Goal: Check status: Check status

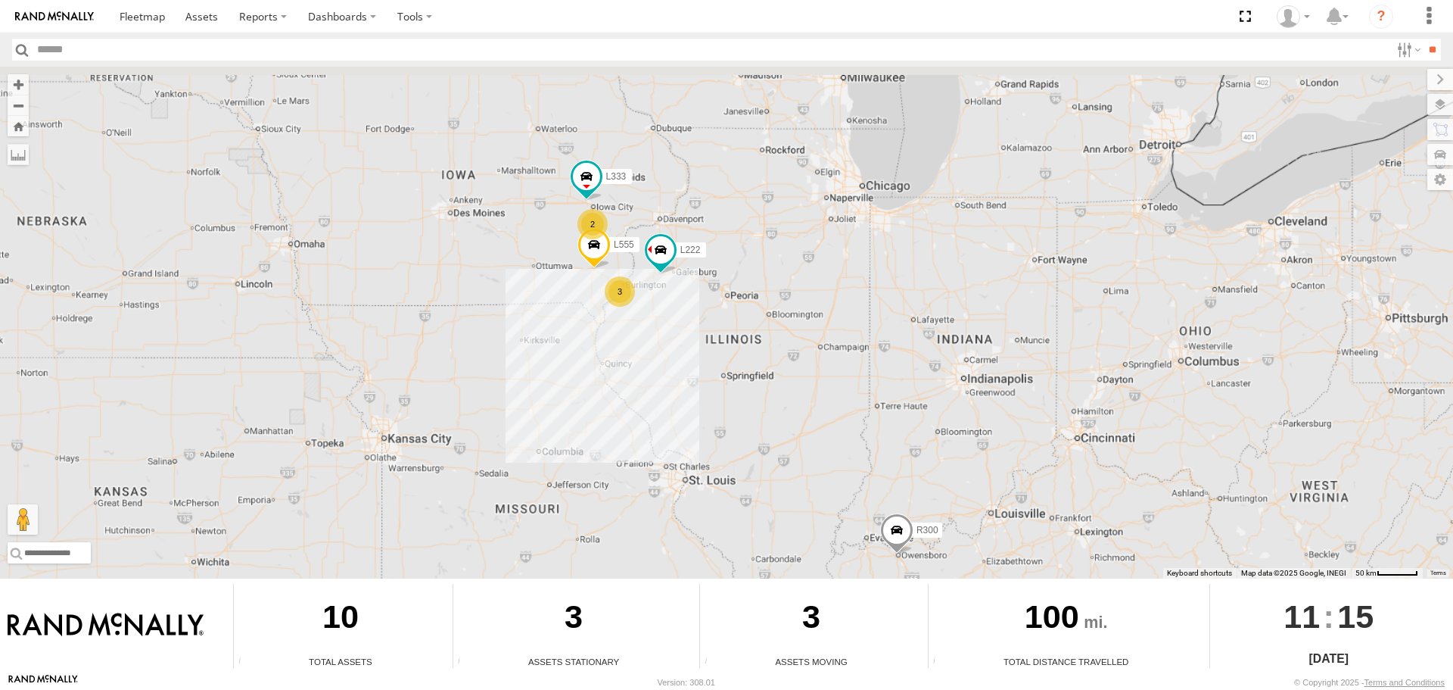
drag, startPoint x: 489, startPoint y: 150, endPoint x: 501, endPoint y: 288, distance: 139.0
click at [501, 288] on div "L222 L333 L555 R300 295 3 2" at bounding box center [726, 323] width 1453 height 512
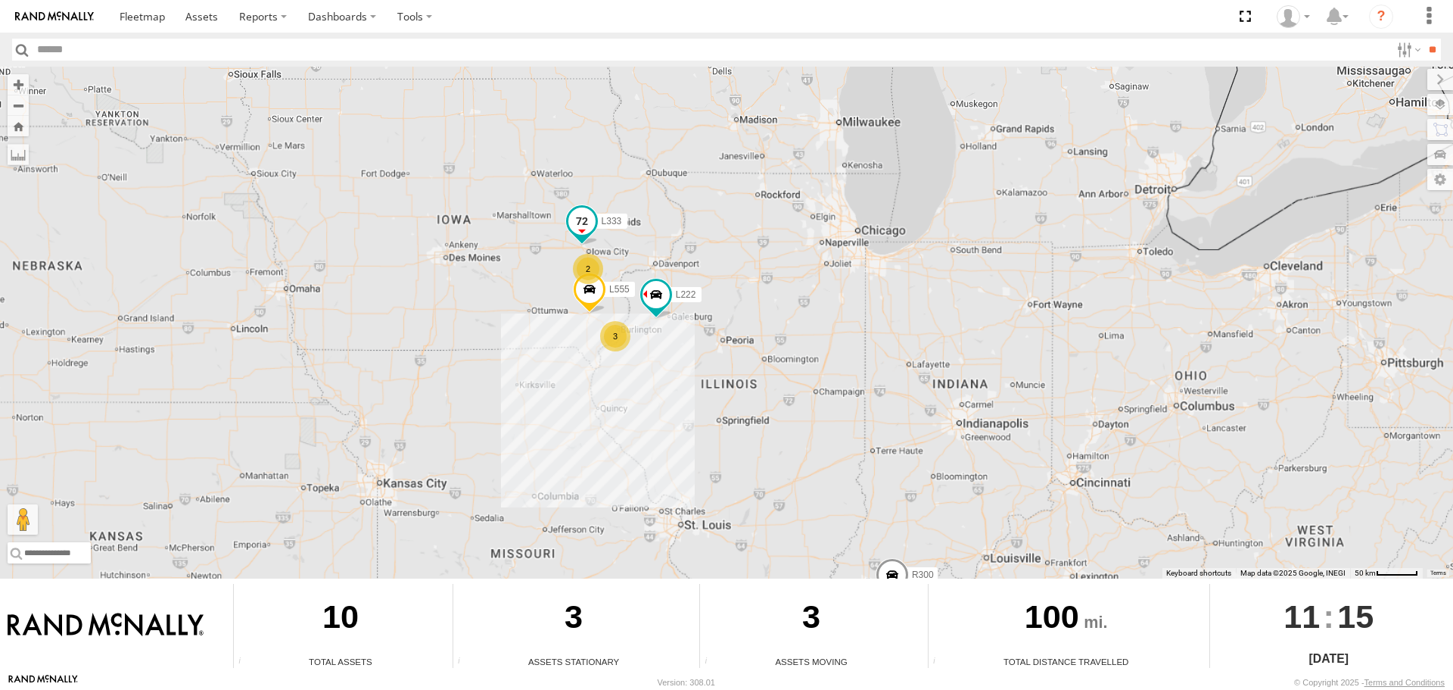
click at [580, 216] on span at bounding box center [581, 221] width 27 height 27
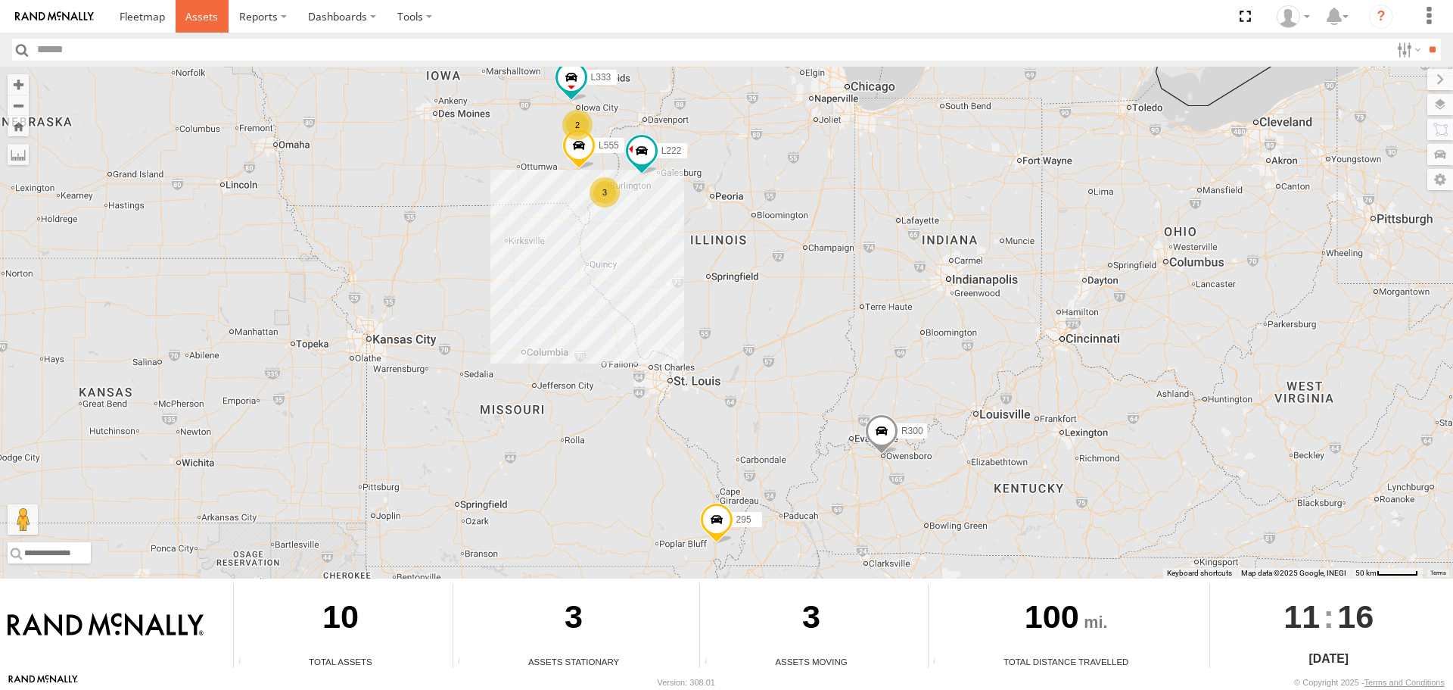
click at [204, 18] on span at bounding box center [201, 16] width 33 height 14
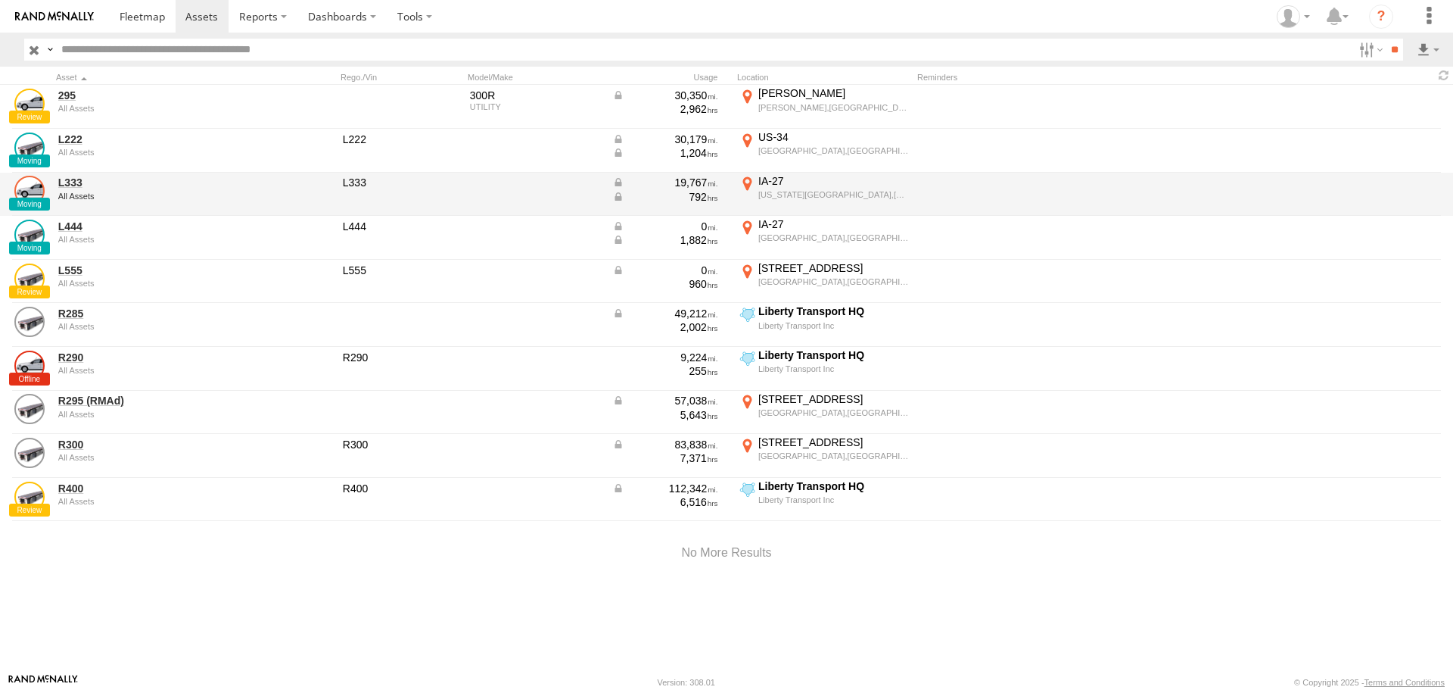
click at [32, 191] on link at bounding box center [29, 191] width 30 height 30
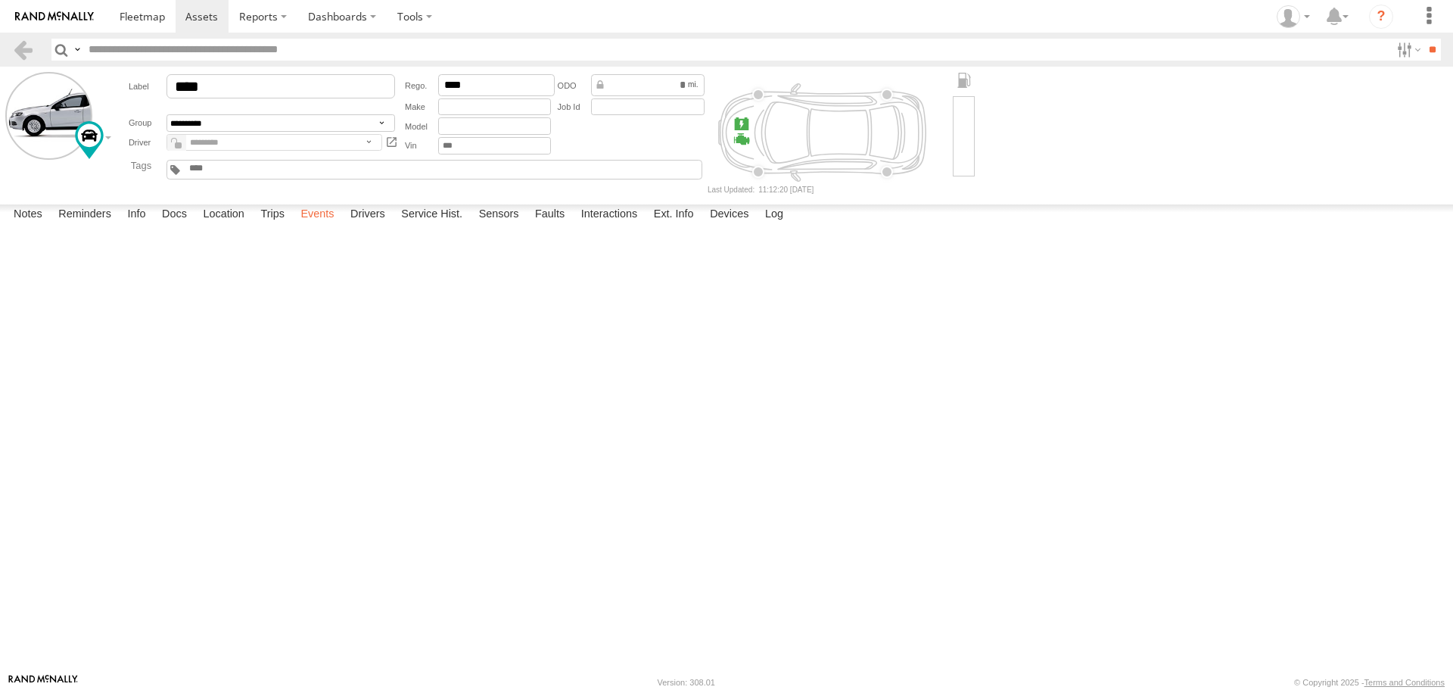
click at [332, 226] on label "Events" at bounding box center [317, 214] width 48 height 21
click at [323, 226] on label "Events" at bounding box center [317, 214] width 48 height 21
click at [325, 226] on label "Events" at bounding box center [317, 214] width 48 height 21
click at [327, 226] on label "Events" at bounding box center [317, 214] width 48 height 21
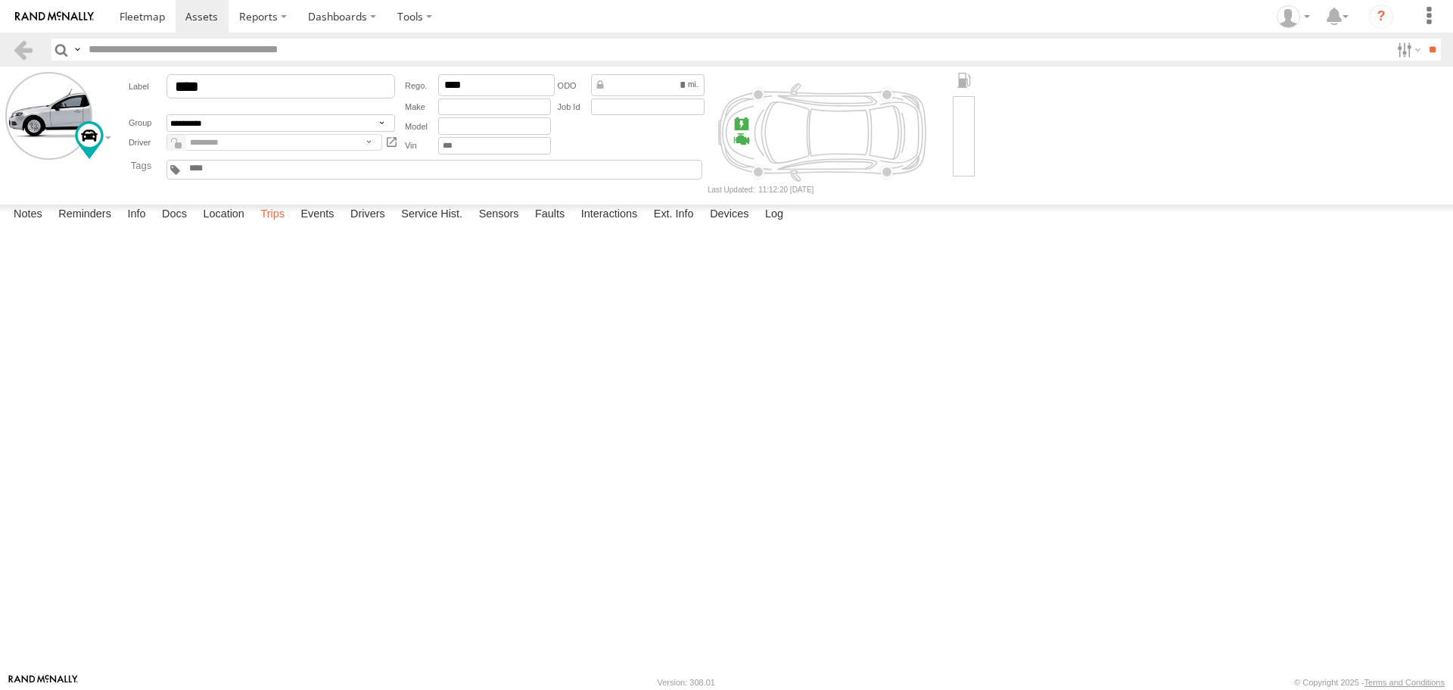
click at [263, 226] on label "Trips" at bounding box center [272, 214] width 39 height 21
click at [325, 226] on label "Events" at bounding box center [317, 214] width 48 height 21
